Goal: Transaction & Acquisition: Purchase product/service

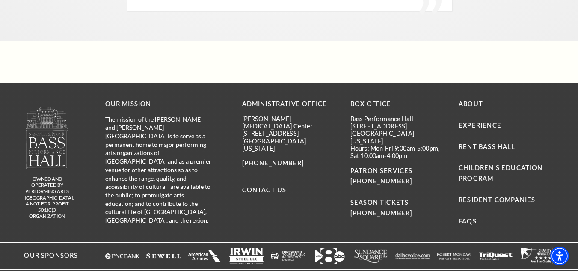
scroll to position [2097, 0]
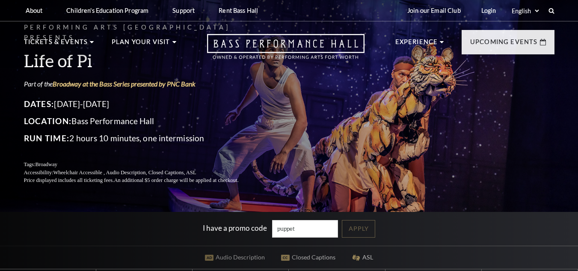
type input "puppet"
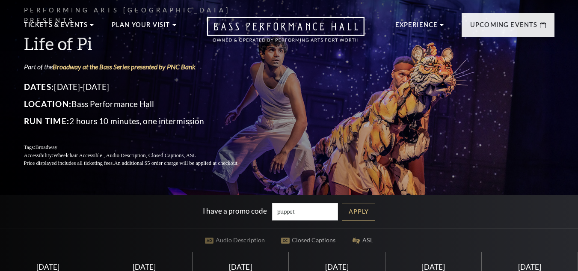
click at [374, 214] on link "Apply" at bounding box center [358, 212] width 33 height 18
